Goal: Check status: Check status

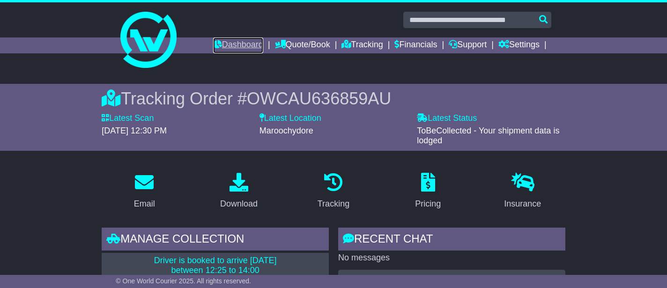
click at [239, 45] on link "Dashboard" at bounding box center [238, 45] width 50 height 16
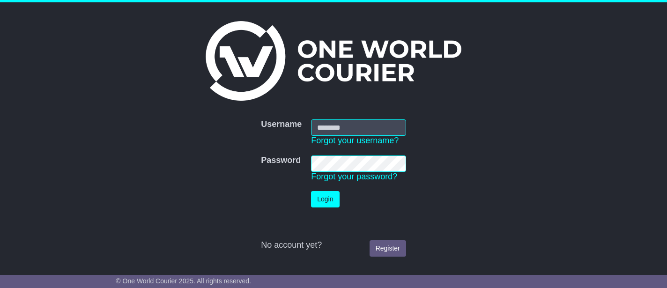
type input "**********"
click at [311, 191] on button "Login" at bounding box center [325, 199] width 28 height 16
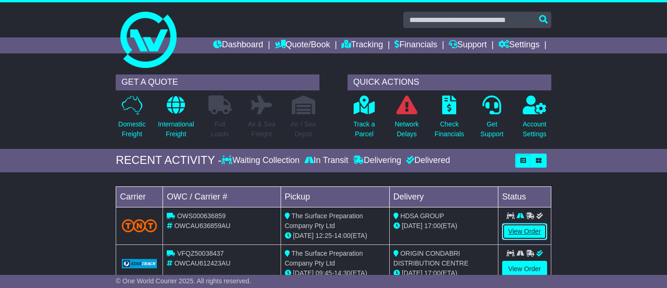
click at [532, 231] on link "View Order" at bounding box center [524, 231] width 45 height 16
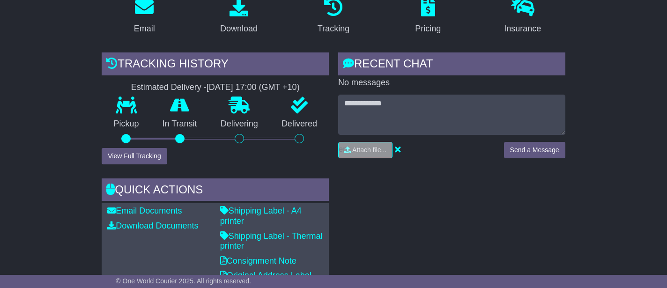
scroll to position [176, 0]
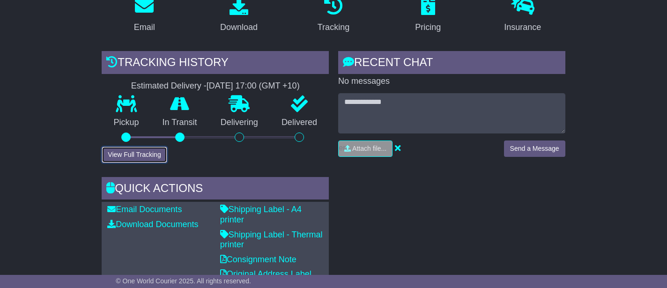
click at [161, 159] on button "View Full Tracking" at bounding box center [134, 155] width 65 height 16
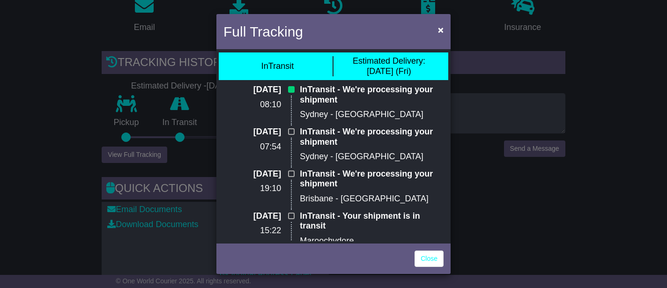
scroll to position [3, 0]
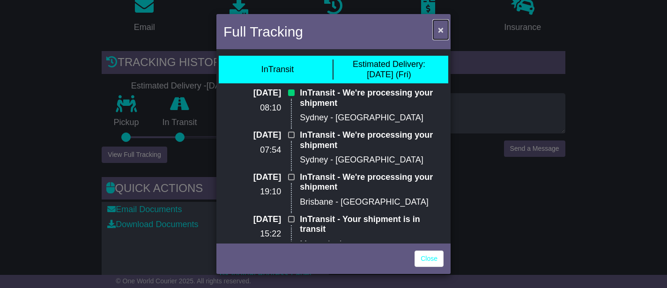
click at [440, 31] on span "×" at bounding box center [441, 29] width 6 height 11
